Goal: Task Accomplishment & Management: Manage account settings

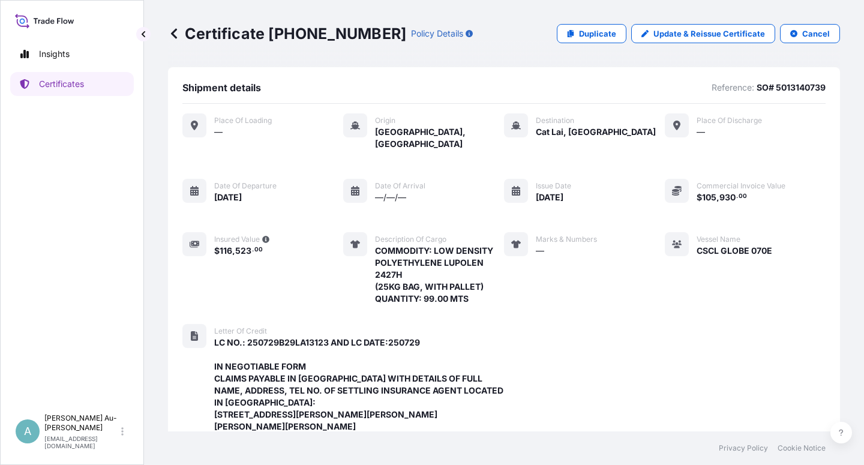
scroll to position [440, 0]
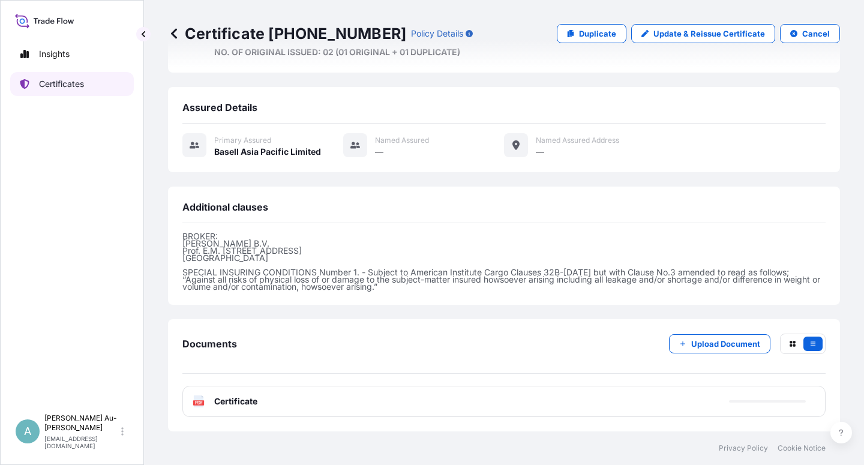
click at [58, 88] on p "Certificates" at bounding box center [61, 84] width 45 height 12
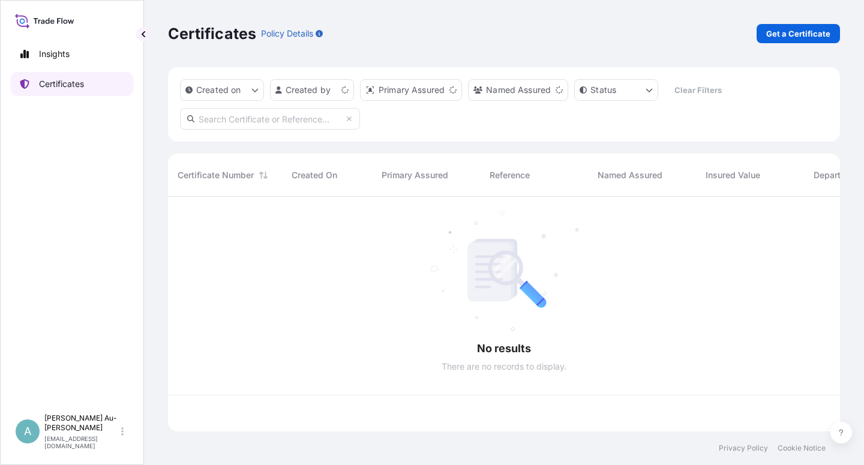
scroll to position [231, 662]
click at [212, 123] on input "text" at bounding box center [270, 119] width 180 height 22
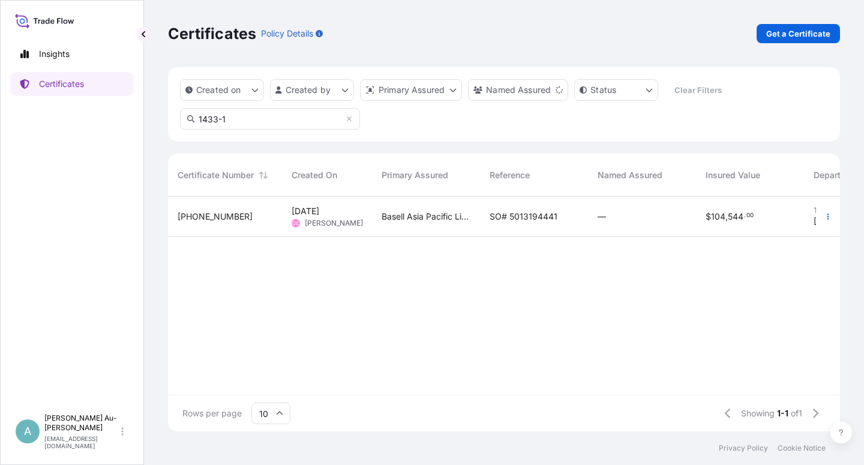
type input "1433-1"
click at [496, 221] on span "SO# 5013194441" at bounding box center [524, 217] width 68 height 12
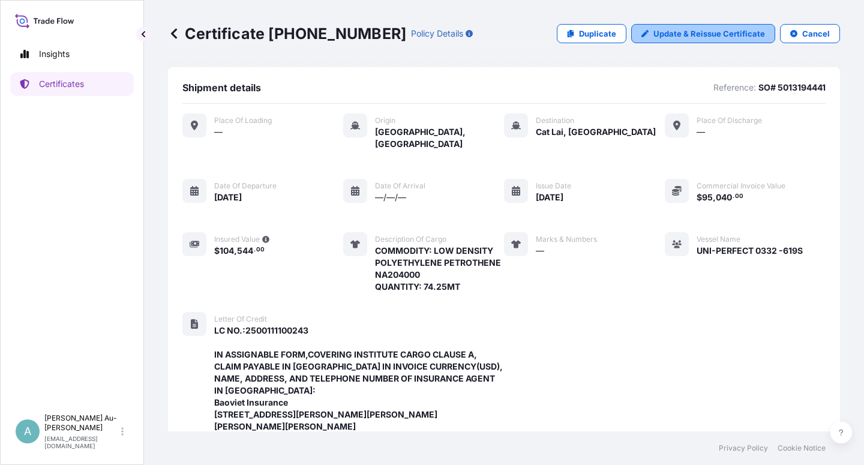
click at [666, 33] on p "Update & Reissue Certificate" at bounding box center [709, 34] width 112 height 12
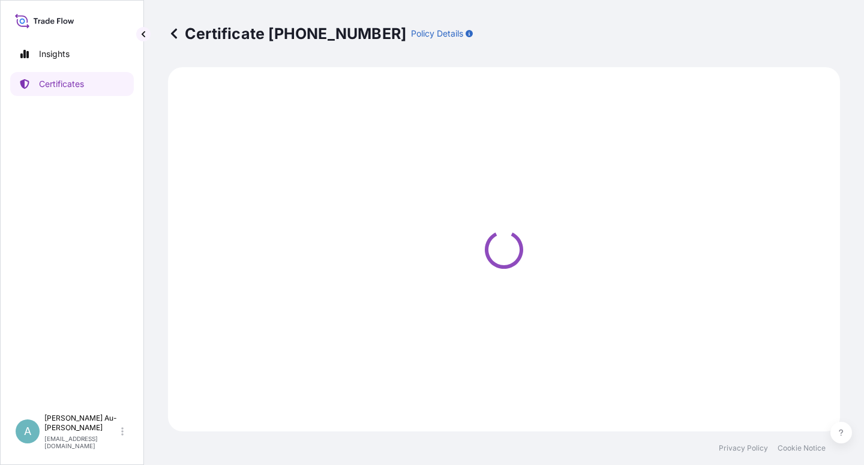
select select "Sea"
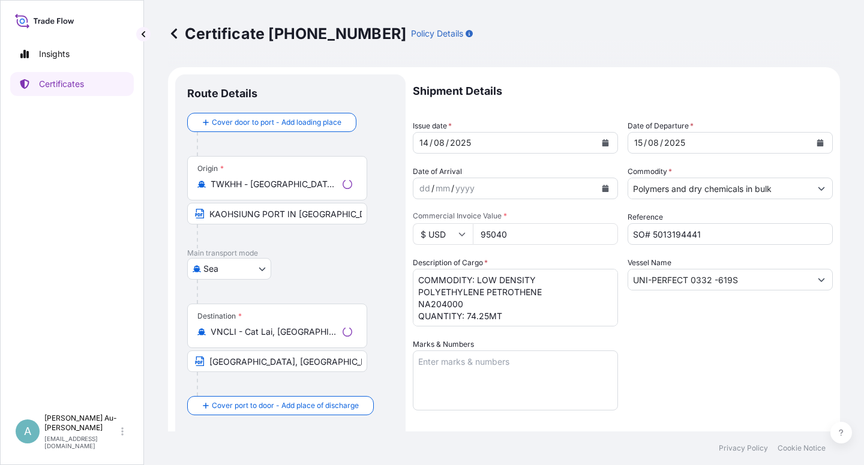
select select "32034"
click at [602, 140] on icon "Calendar" at bounding box center [605, 142] width 7 height 7
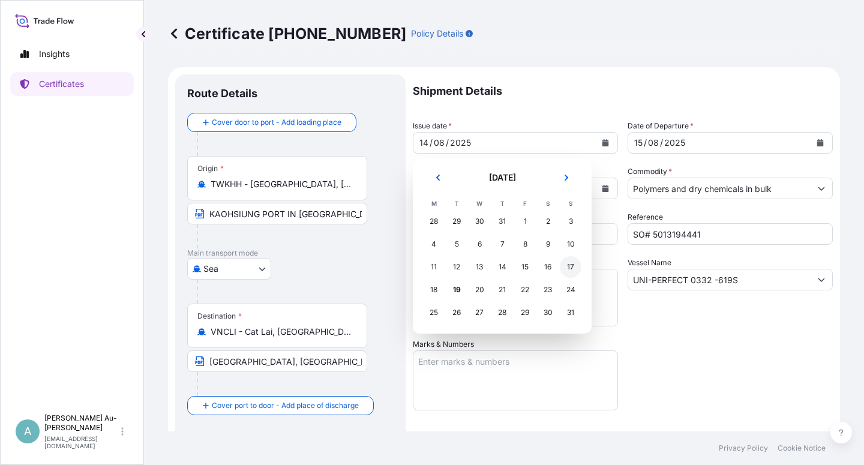
click at [570, 272] on div "17" at bounding box center [571, 267] width 22 height 22
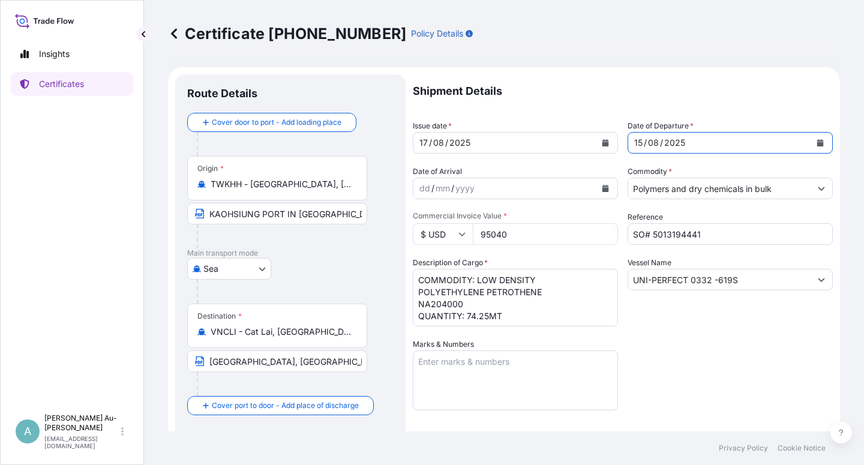
click at [817, 144] on icon "Calendar" at bounding box center [820, 142] width 7 height 7
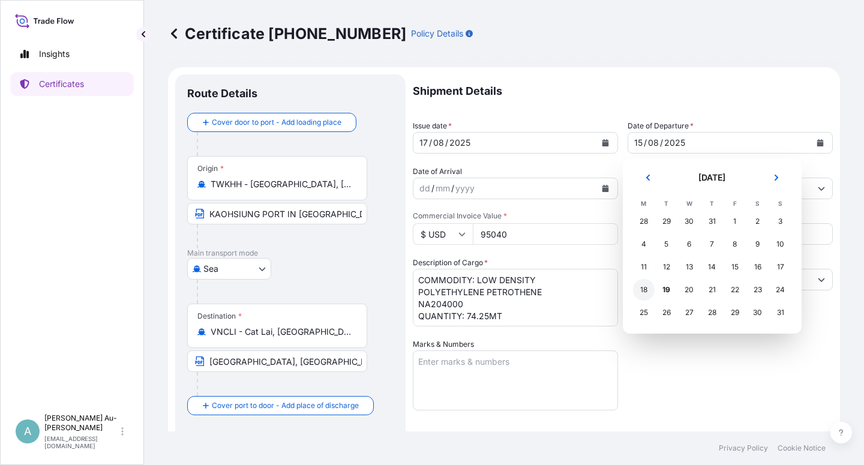
click at [644, 292] on div "18" at bounding box center [644, 290] width 22 height 22
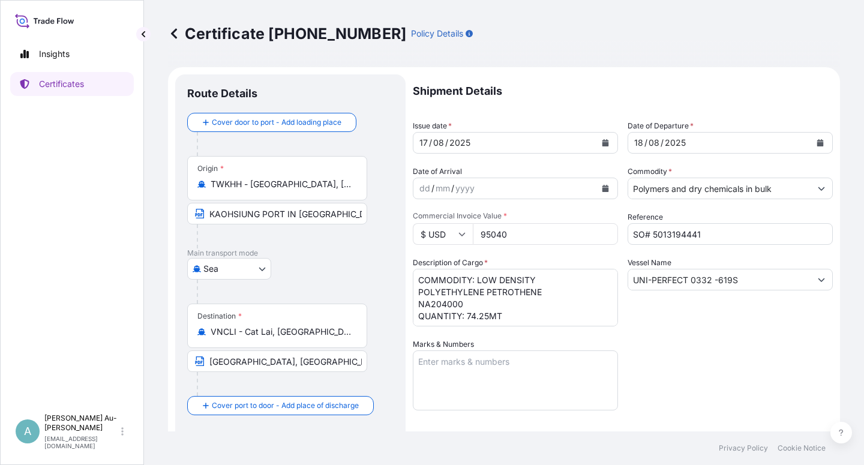
click at [693, 364] on div "Shipment Details Issue date * [DATE] Date of Departure * [DATE] Date of Arrival…" at bounding box center [623, 382] width 420 height 617
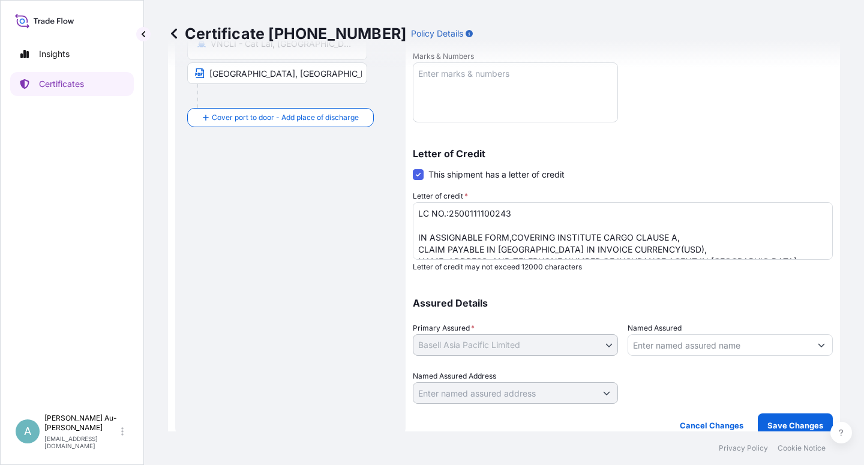
scroll to position [294, 0]
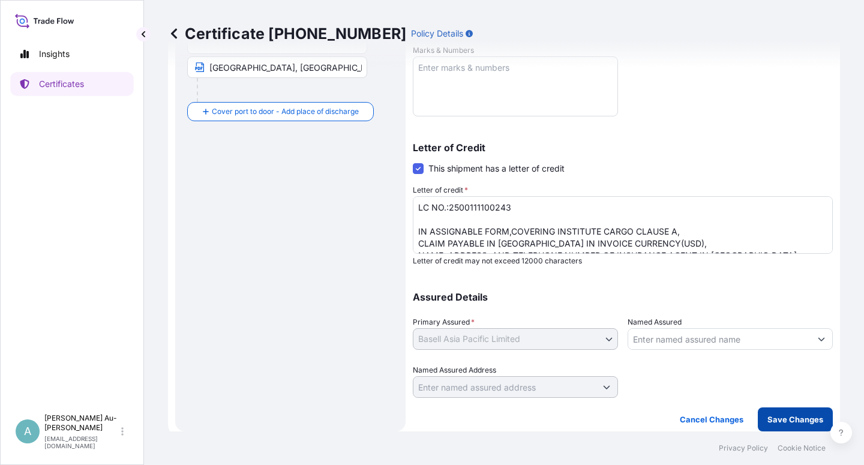
click at [773, 419] on p "Save Changes" at bounding box center [795, 419] width 56 height 12
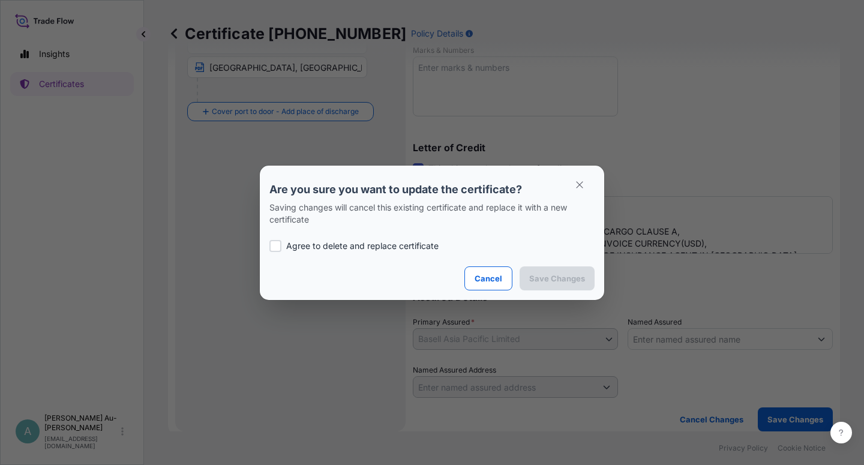
click at [340, 246] on p "Agree to delete and replace certificate" at bounding box center [362, 246] width 152 height 12
checkbox input "true"
click at [562, 284] on p "Save Changes" at bounding box center [557, 278] width 56 height 12
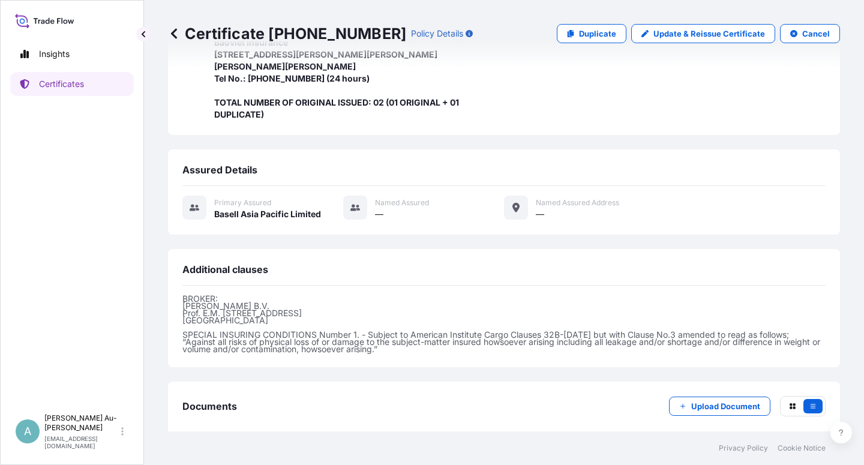
scroll to position [440, 0]
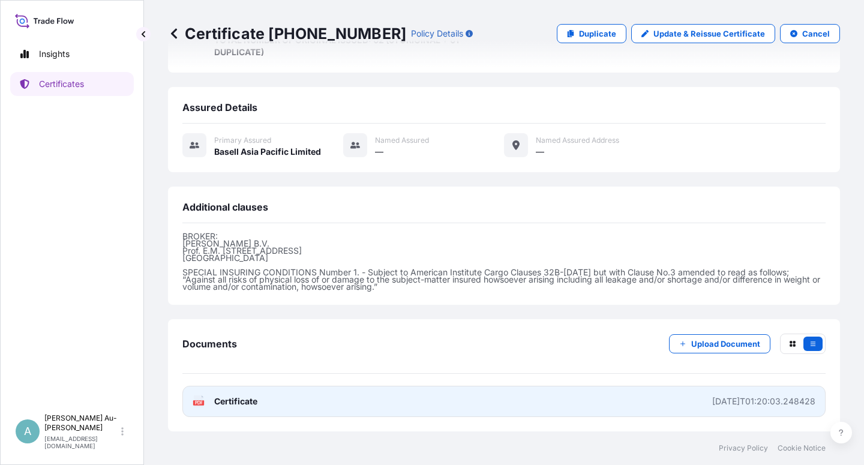
click at [269, 406] on link "PDF Certificate [DATE]T01:20:03.248428" at bounding box center [503, 401] width 643 height 31
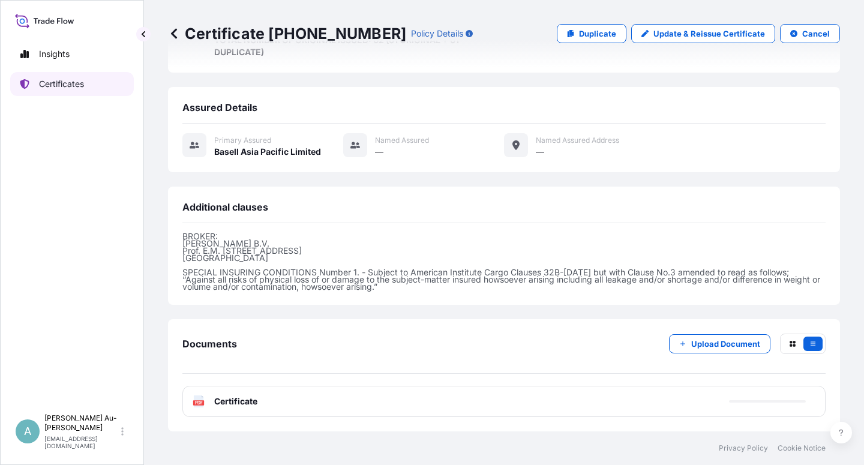
click at [65, 83] on p "Certificates" at bounding box center [61, 84] width 45 height 12
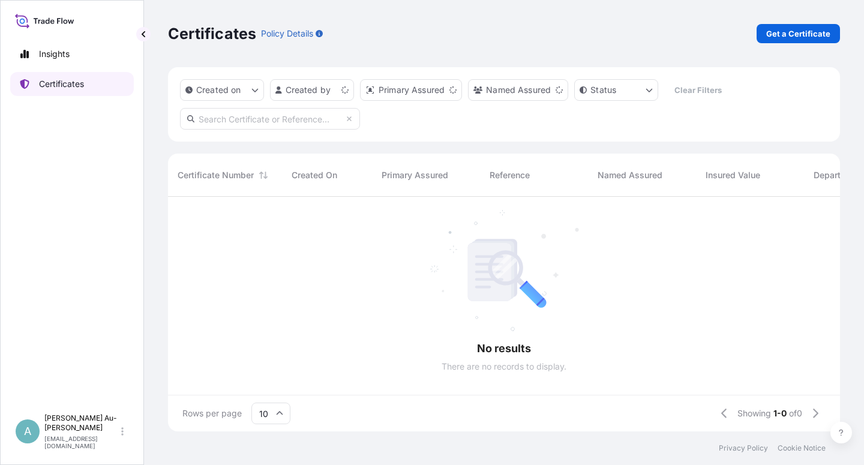
scroll to position [231, 662]
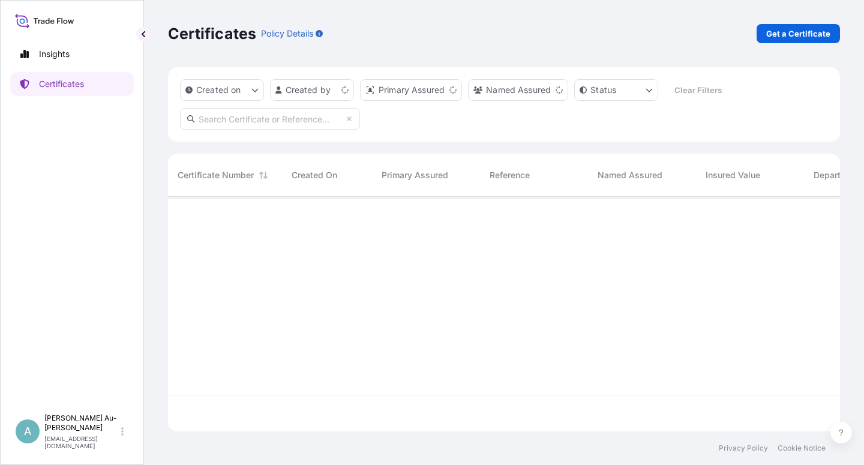
click at [246, 118] on input "text" at bounding box center [270, 119] width 180 height 22
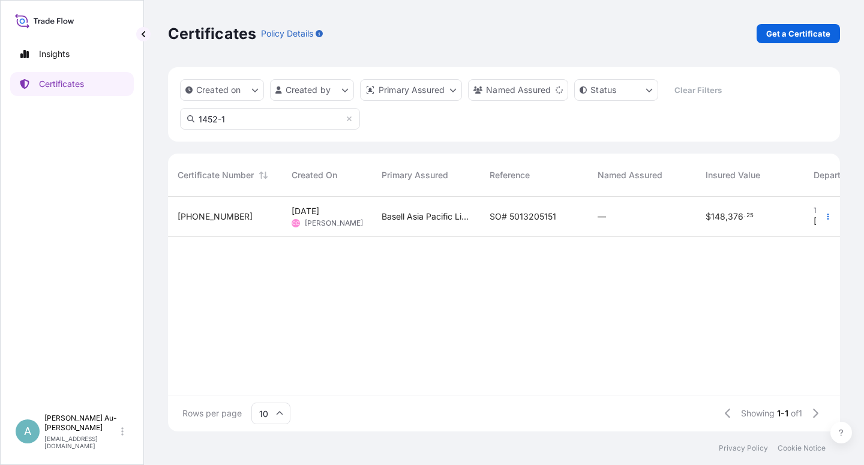
type input "1452-1"
click at [377, 226] on div "Basell Asia Pacific Limited" at bounding box center [426, 217] width 108 height 40
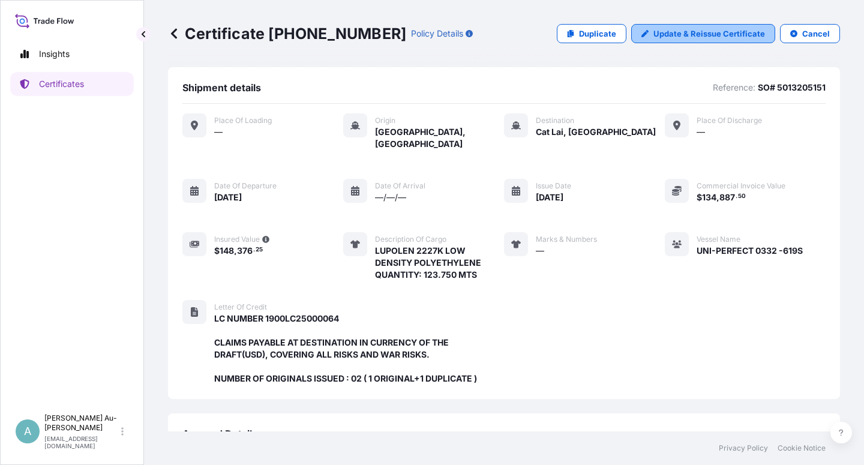
click at [693, 35] on p "Update & Reissue Certificate" at bounding box center [709, 34] width 112 height 12
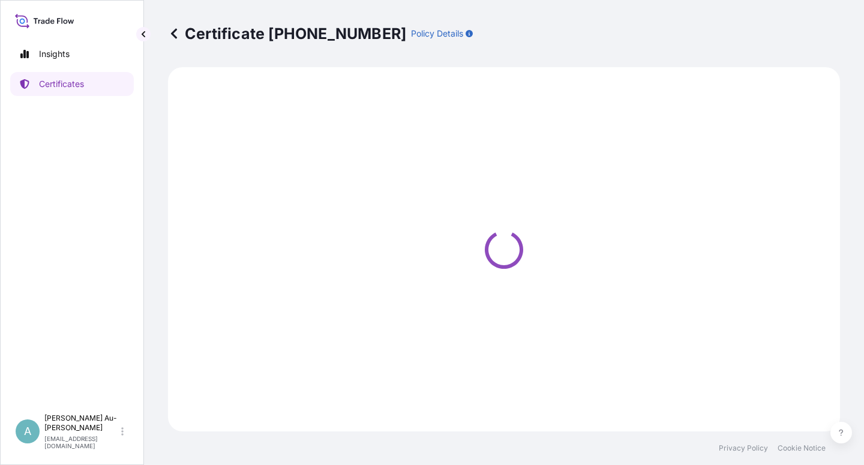
select select "Sea"
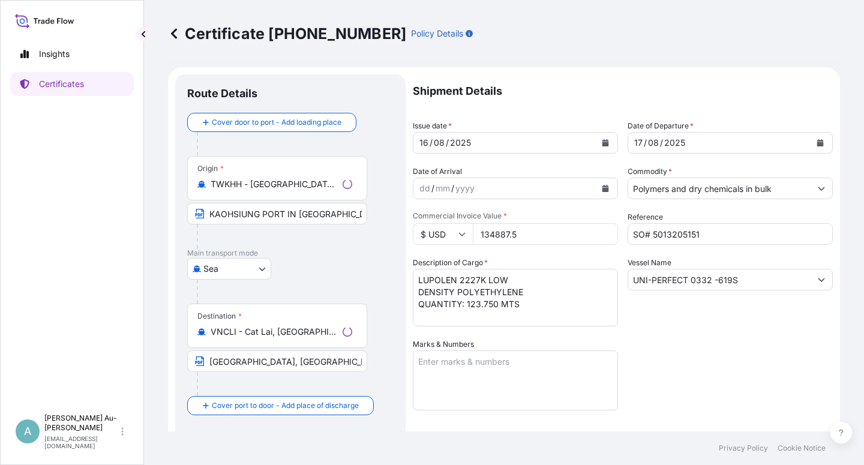
select select "32034"
click at [602, 145] on icon "Calendar" at bounding box center [605, 142] width 7 height 7
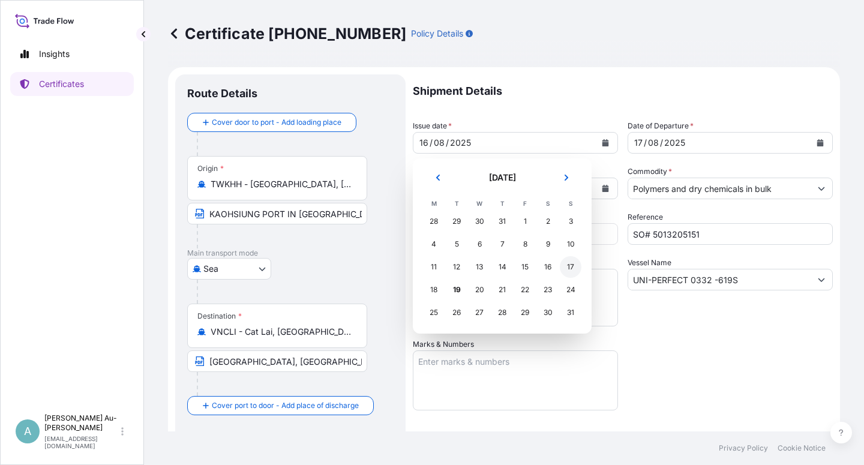
click at [571, 272] on div "17" at bounding box center [571, 267] width 22 height 22
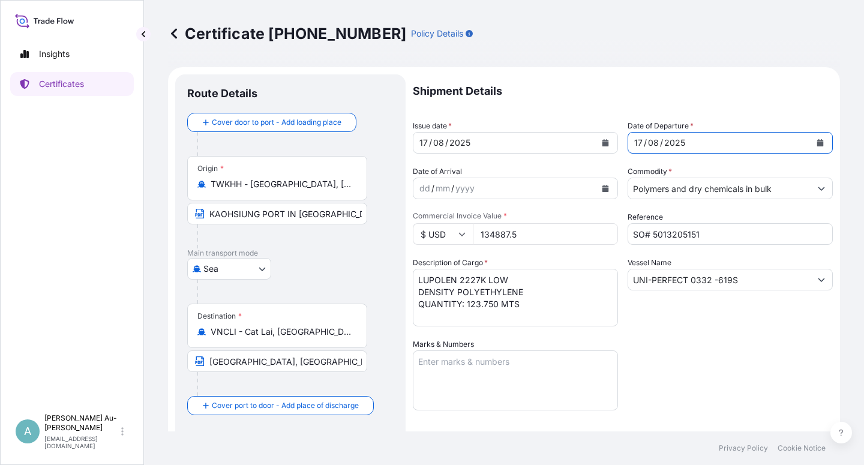
click at [813, 146] on button "Calendar" at bounding box center [819, 142] width 19 height 19
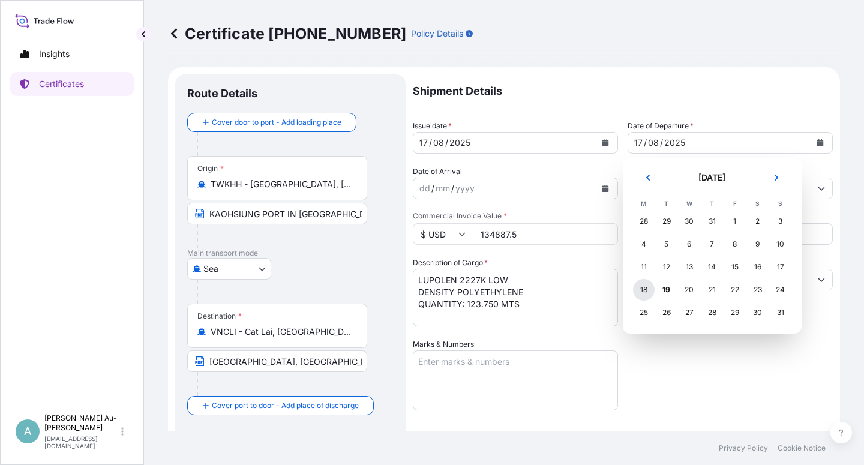
click at [645, 293] on div "18" at bounding box center [644, 290] width 22 height 22
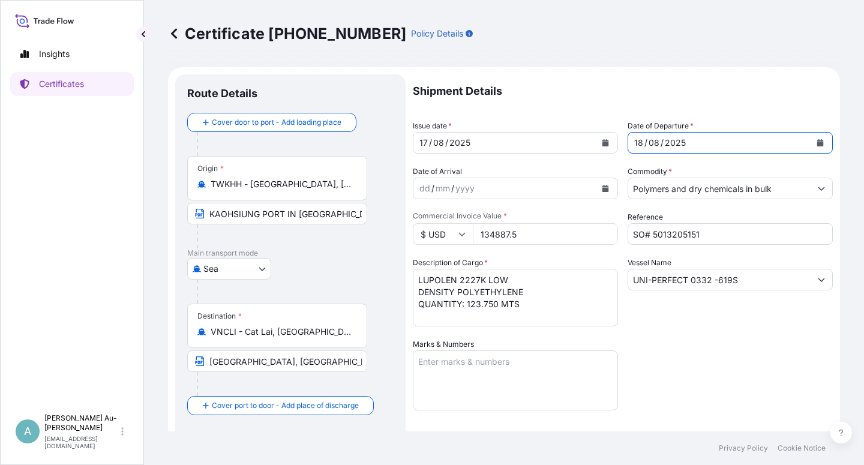
click at [210, 365] on input "[GEOGRAPHIC_DATA], [GEOGRAPHIC_DATA] via PORT OF DISCHARGE: [GEOGRAPHIC_DATA], …" at bounding box center [277, 361] width 180 height 22
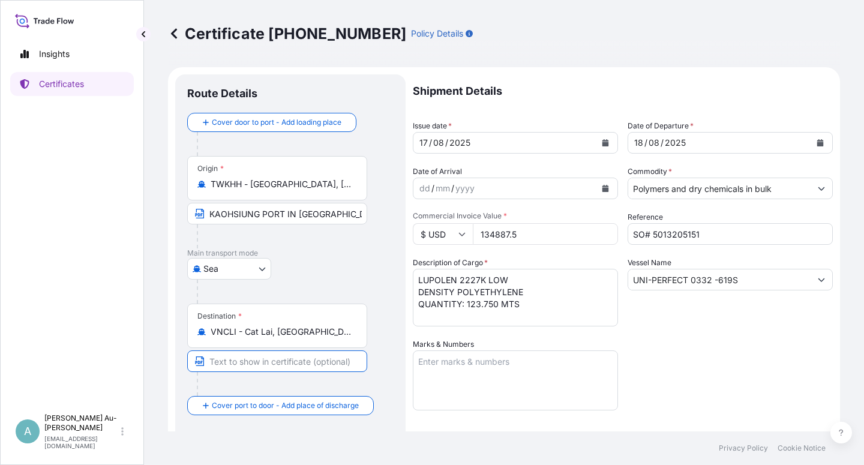
click at [235, 362] on input "Text to appear on certificate" at bounding box center [277, 361] width 180 height 22
paste input "[GEOGRAPHIC_DATA], [GEOGRAPHIC_DATA] [GEOGRAPHIC_DATA]: [GEOGRAPHIC_DATA], [GEO…"
type input "[GEOGRAPHIC_DATA], [GEOGRAPHIC_DATA] [GEOGRAPHIC_DATA]: [GEOGRAPHIC_DATA], [GEO…"
click at [695, 368] on div "Shipment Details Issue date * [DATE] Date of Departure * [DATE] Date of Arrival…" at bounding box center [623, 382] width 420 height 617
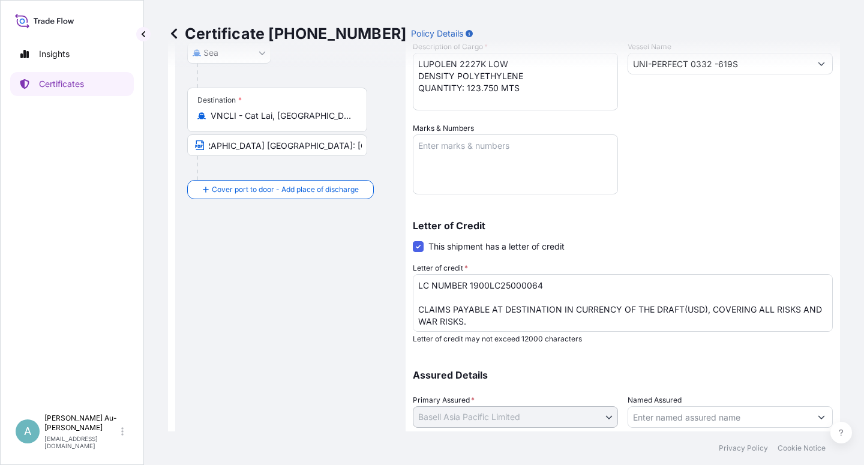
scroll to position [294, 0]
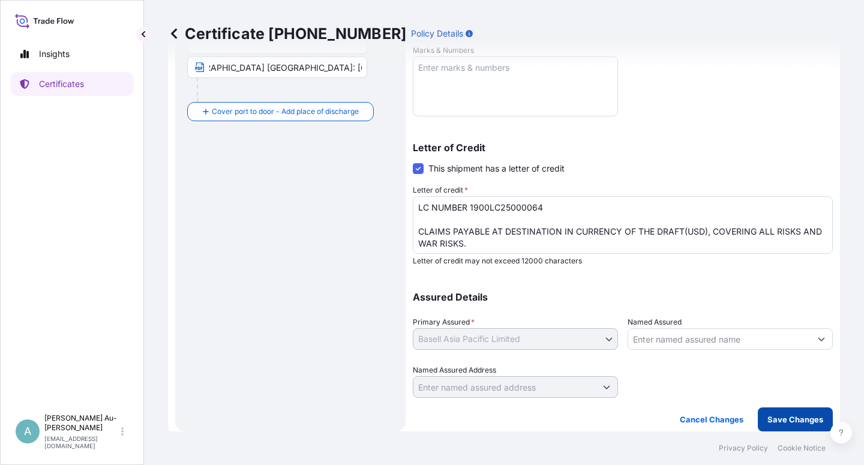
click at [780, 422] on p "Save Changes" at bounding box center [795, 419] width 56 height 12
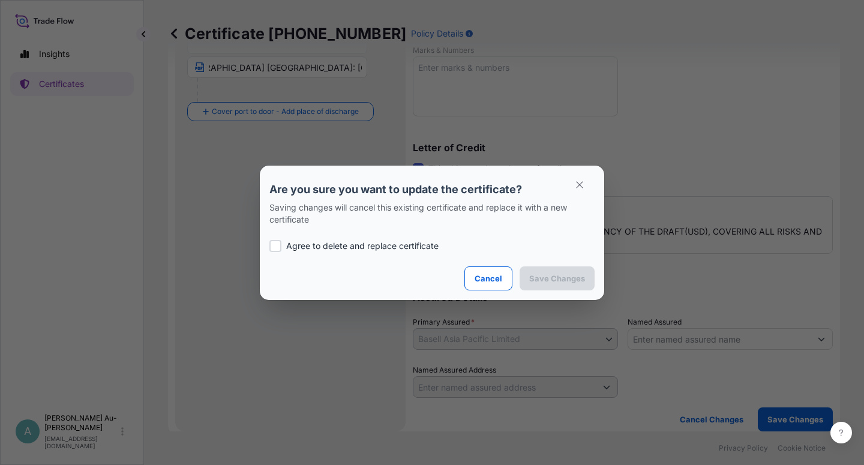
click at [306, 248] on p "Agree to delete and replace certificate" at bounding box center [362, 246] width 152 height 12
checkbox input "true"
click at [543, 275] on p "Save Changes" at bounding box center [557, 278] width 56 height 12
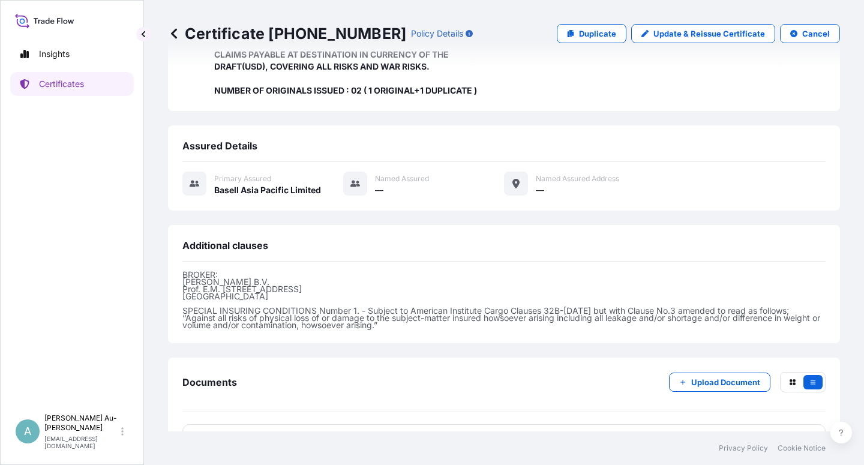
scroll to position [320, 0]
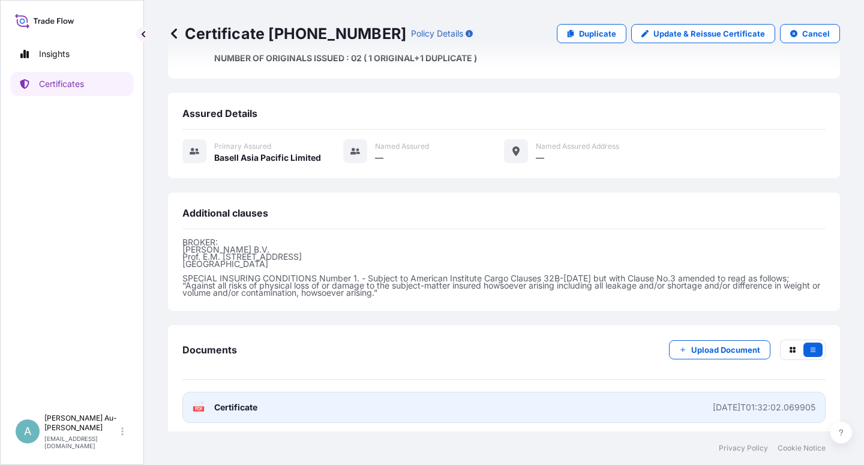
drag, startPoint x: 324, startPoint y: 410, endPoint x: 335, endPoint y: 411, distance: 11.4
click at [326, 411] on link "PDF Certificate [DATE]T01:32:02.069905" at bounding box center [503, 407] width 643 height 31
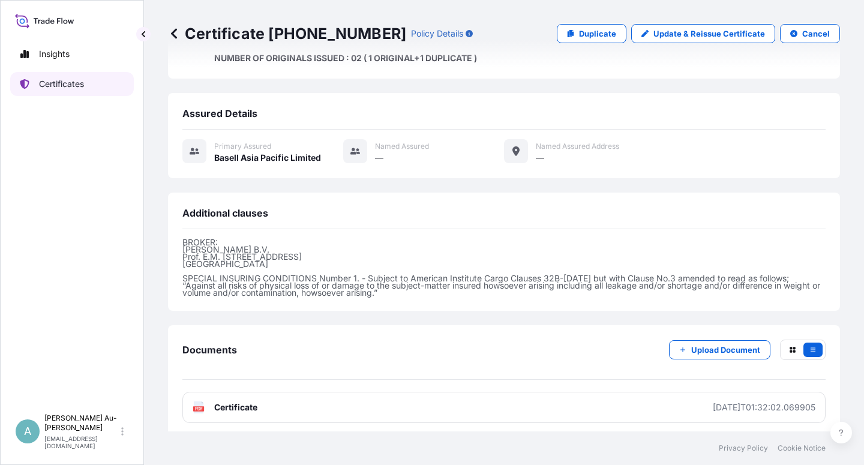
click at [87, 83] on link "Certificates" at bounding box center [72, 84] width 124 height 24
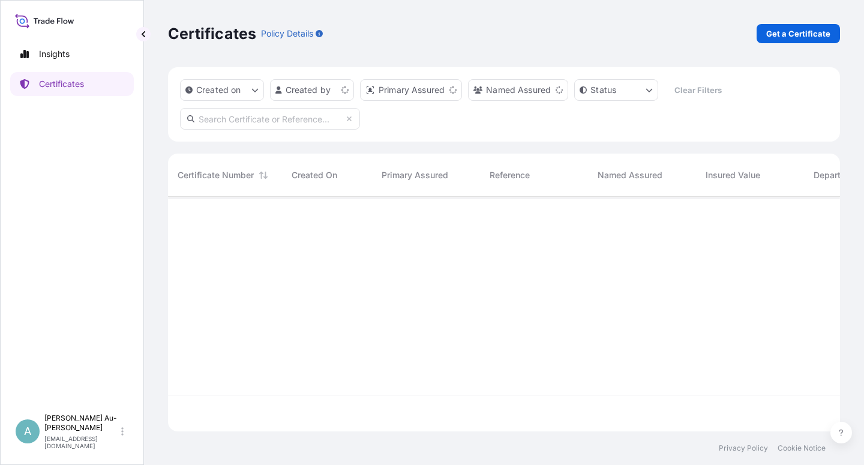
scroll to position [231, 662]
click at [235, 120] on input "text" at bounding box center [270, 119] width 180 height 22
type input "1434-1"
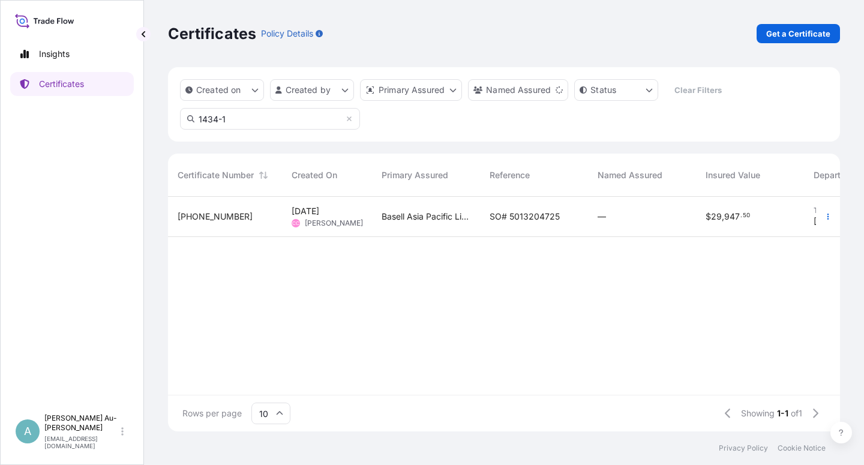
click at [539, 219] on span "SO# 5013204725" at bounding box center [525, 217] width 70 height 12
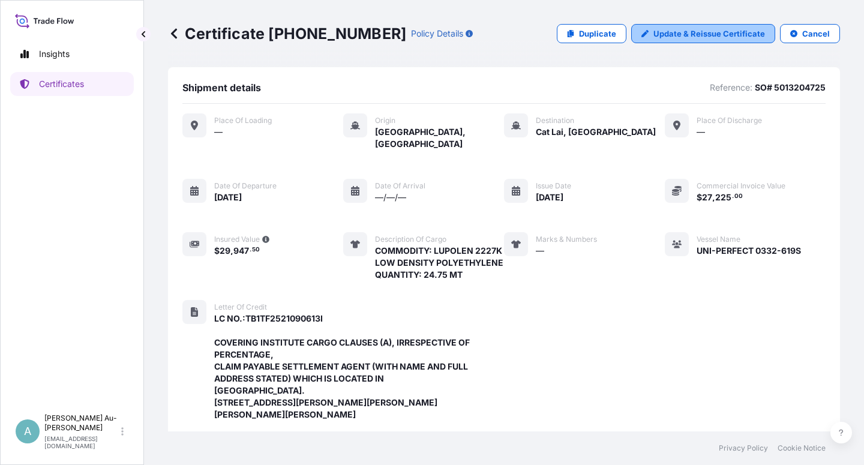
click at [688, 31] on p "Update & Reissue Certificate" at bounding box center [709, 34] width 112 height 12
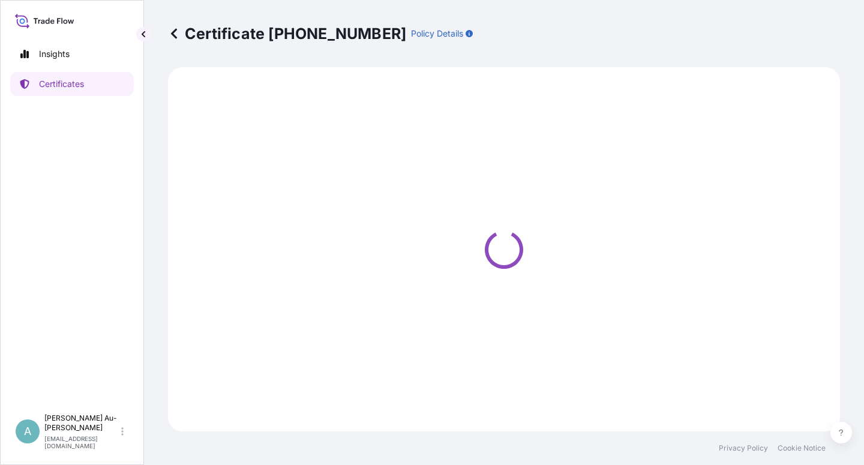
select select "Sea"
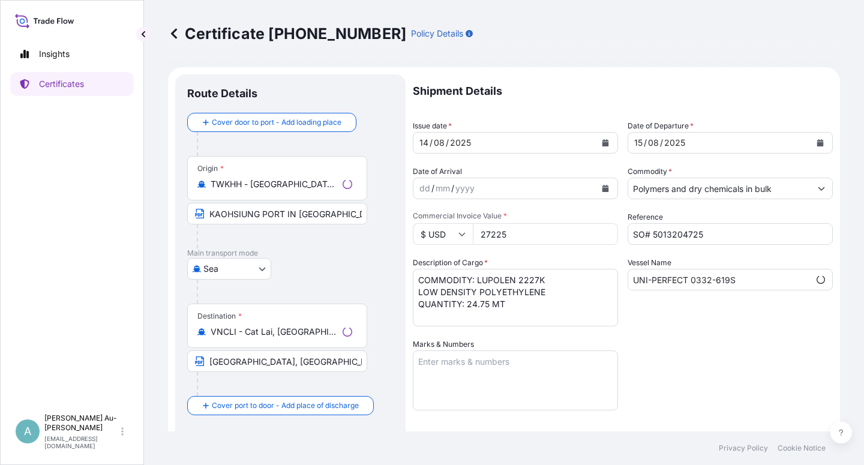
scroll to position [0, 121]
select select "32034"
click at [602, 146] on icon "Calendar" at bounding box center [605, 142] width 7 height 7
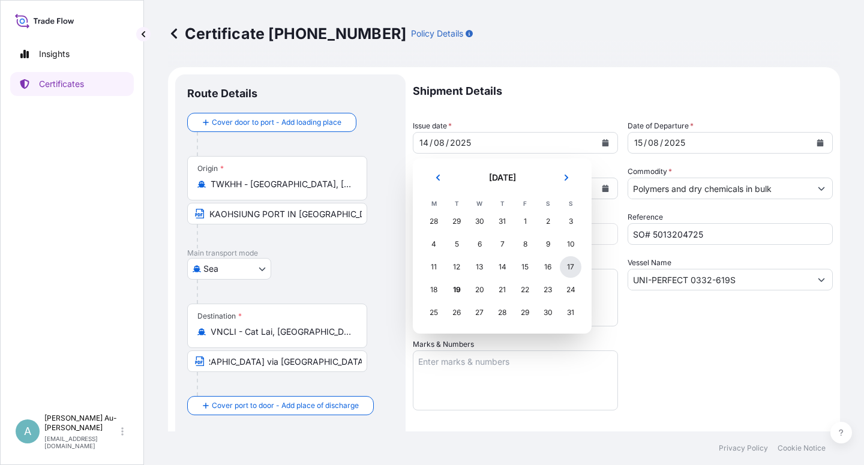
click at [566, 270] on div "17" at bounding box center [571, 267] width 22 height 22
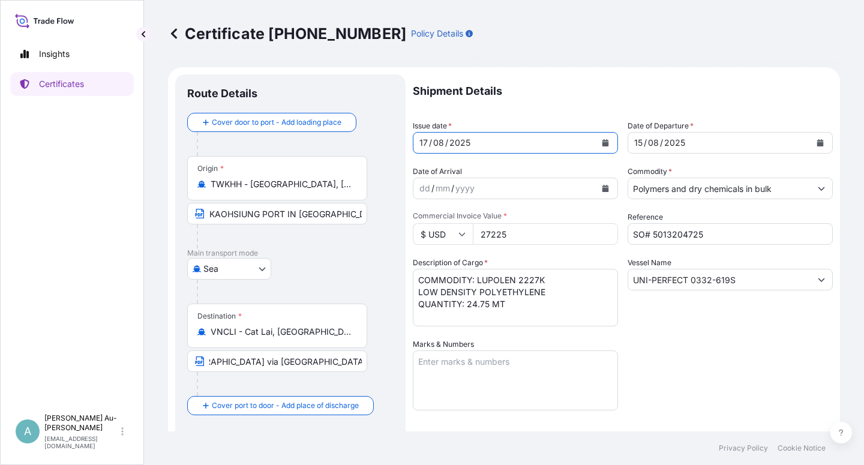
click at [817, 146] on icon "Calendar" at bounding box center [820, 142] width 7 height 7
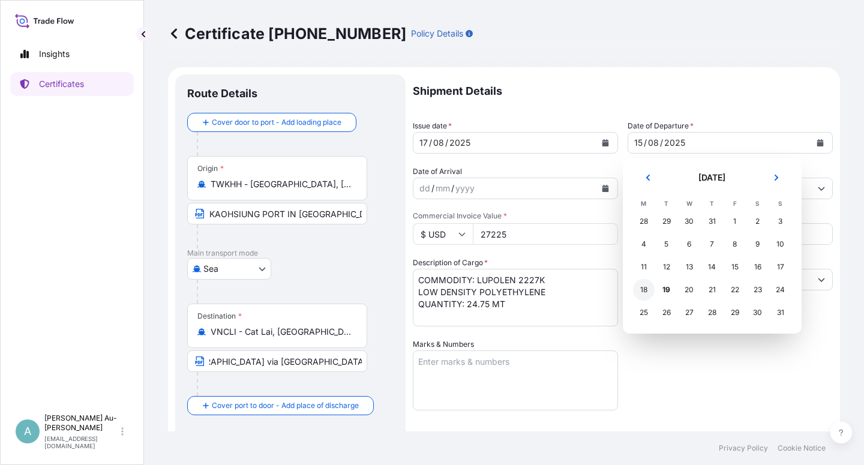
click at [647, 294] on div "18" at bounding box center [644, 290] width 22 height 22
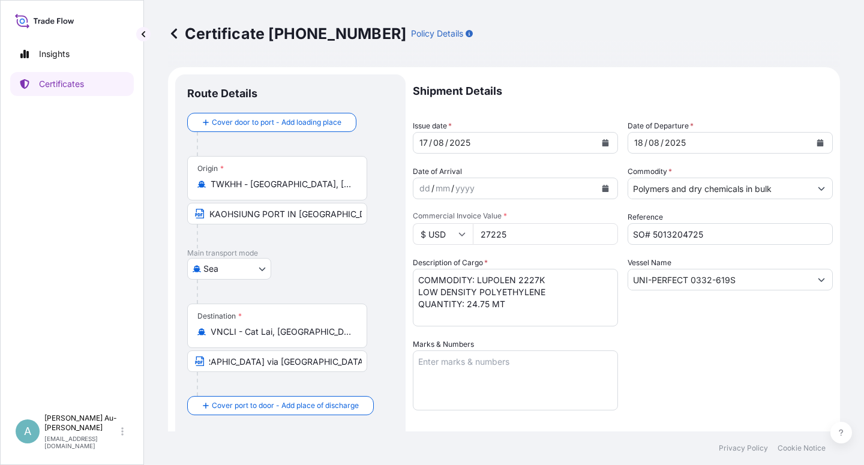
click at [696, 364] on div "Shipment Details Issue date * [DATE] Date of Departure * [DATE] Date of Arrival…" at bounding box center [623, 382] width 420 height 617
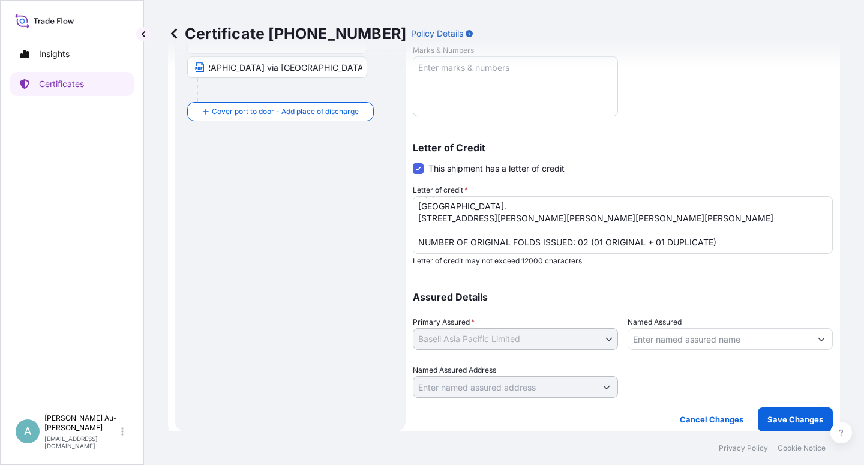
scroll to position [22, 0]
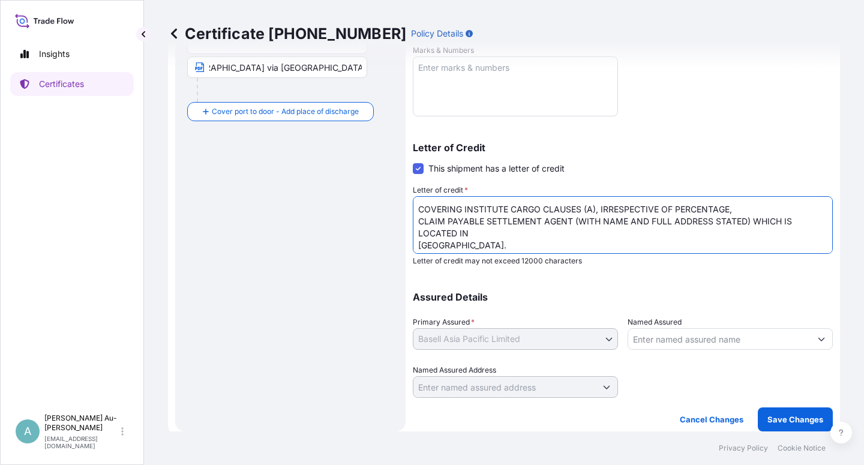
click at [482, 222] on textarea "LC NO.:TB1TF2521090613I COVERING INSTITUTE CARGO CLAUSES (A), IRRESPECTIVE OF P…" at bounding box center [623, 225] width 420 height 58
click at [692, 248] on textarea "LC NO.:TB1TF2521090613I COVERING INSTITUTE CARGO CLAUSES (A), IRRESPECTIVE OF P…" at bounding box center [623, 225] width 420 height 58
type textarea "LC NO.:TB1TF2521090613I COVERING INSTITUTE CARGO CLAUSES (A), IRRESPECTIVE OF P…"
click at [744, 289] on div "Assured Details Primary Assured * Basell Asia Pacific Limited Basell Asia Pacif…" at bounding box center [623, 338] width 420 height 120
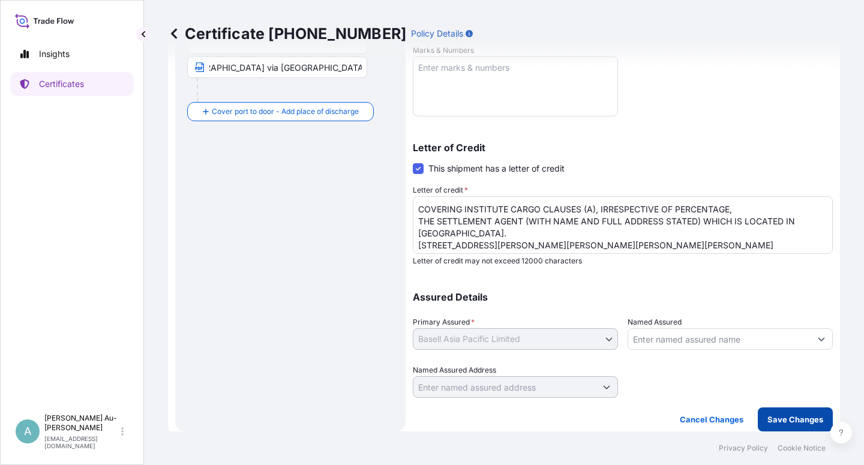
click at [767, 421] on p "Save Changes" at bounding box center [795, 419] width 56 height 12
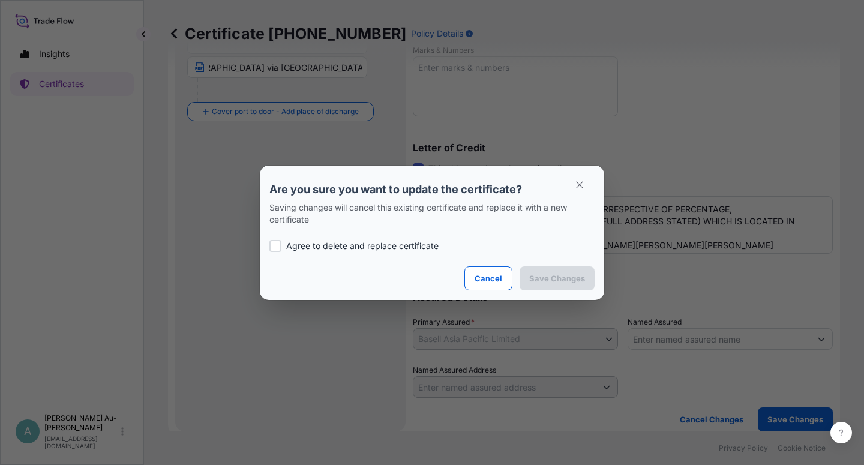
click at [345, 241] on p "Agree to delete and replace certificate" at bounding box center [362, 246] width 152 height 12
checkbox input "true"
click at [531, 279] on p "Save Changes" at bounding box center [557, 278] width 56 height 12
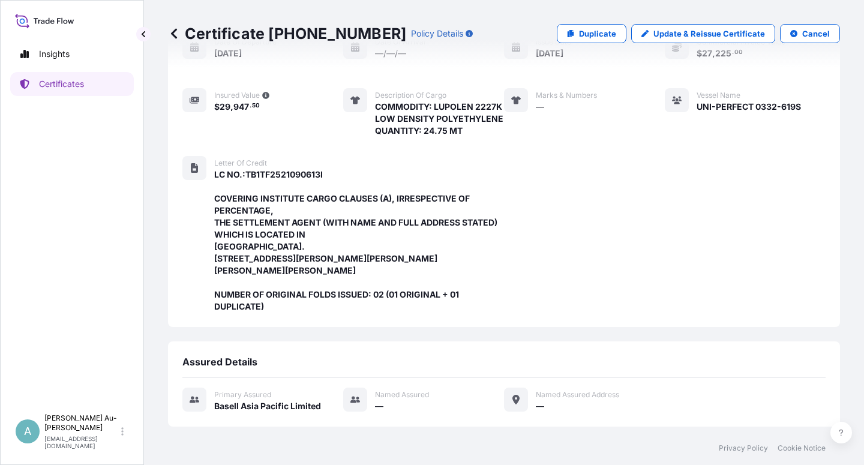
scroll to position [428, 0]
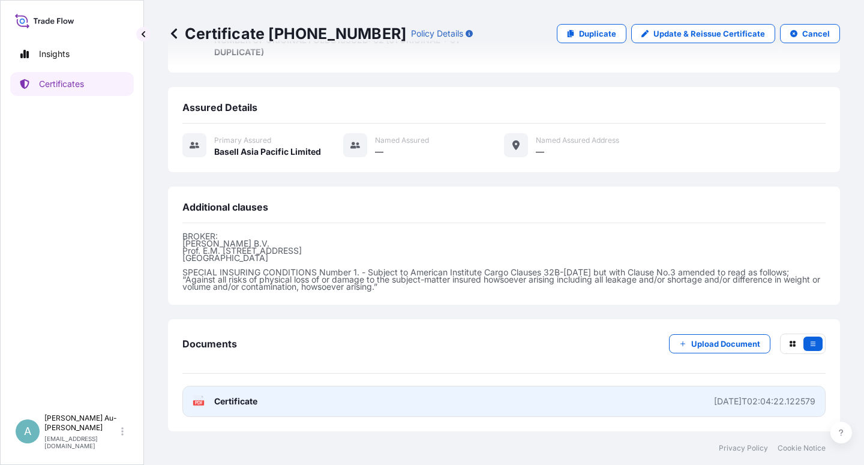
click at [247, 404] on span "Certificate" at bounding box center [235, 401] width 43 height 12
